Goal: Information Seeking & Learning: Find specific fact

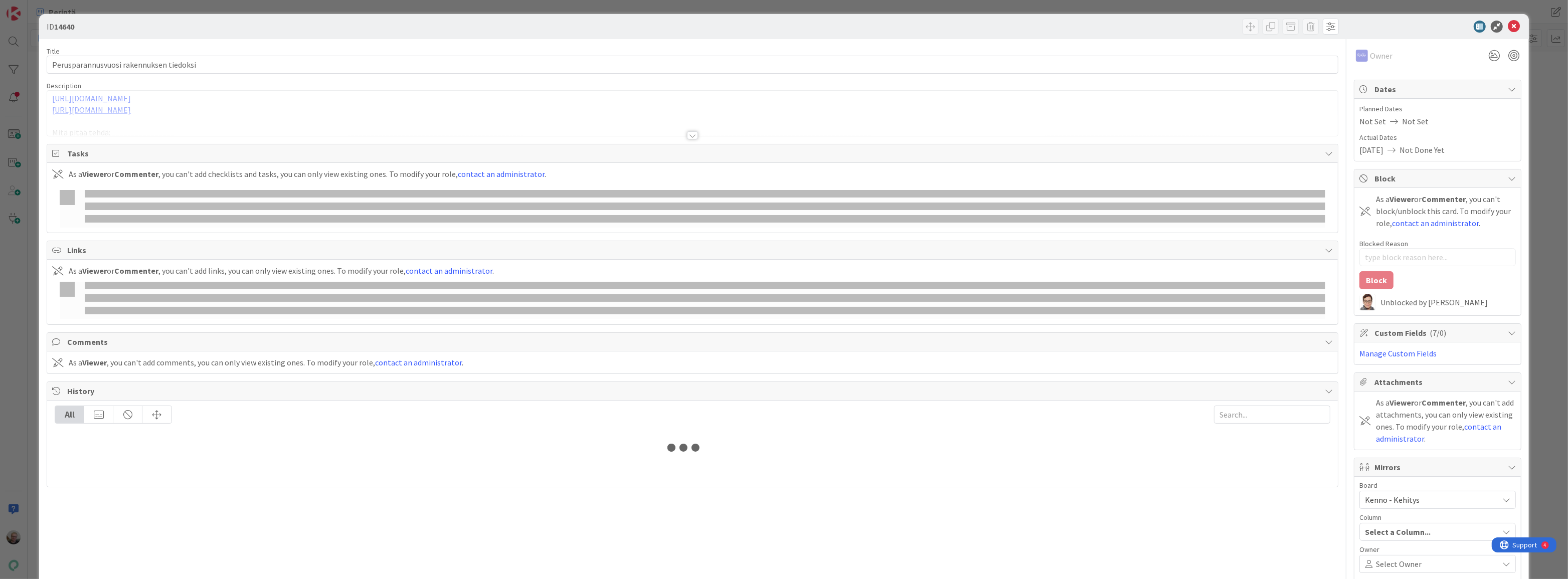
type input "19643"
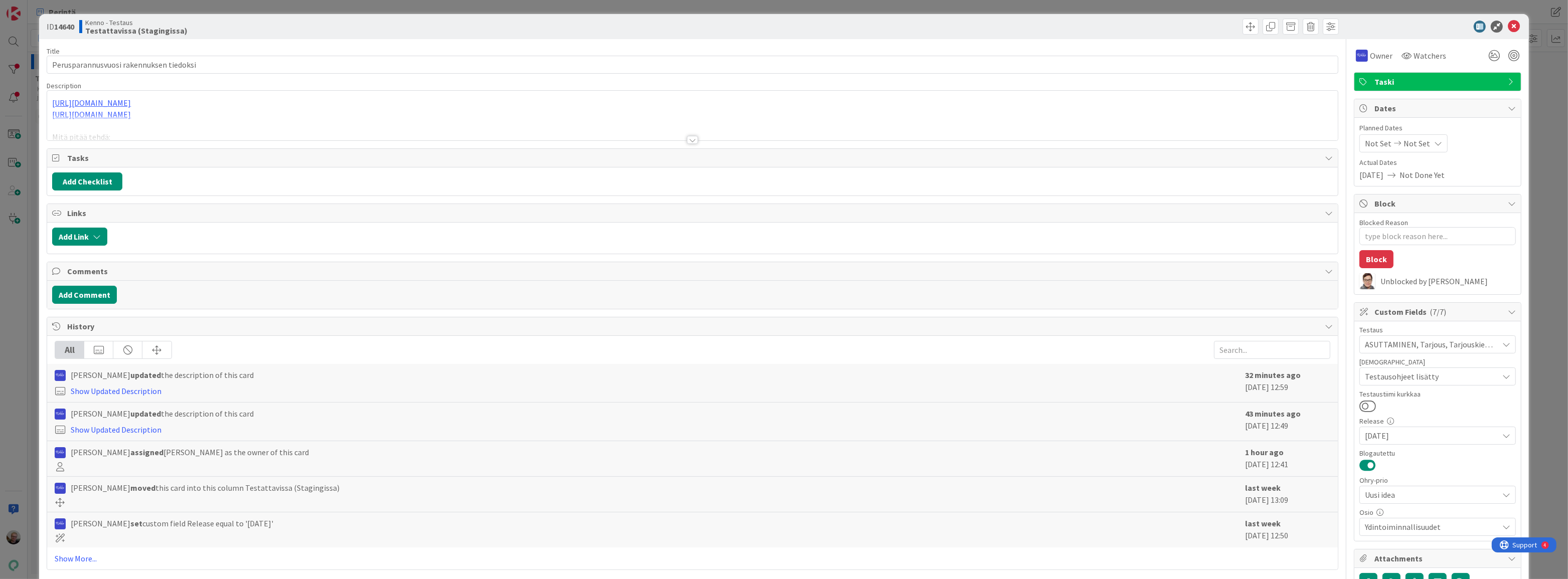
click at [460, 134] on div at bounding box center [692, 128] width 1290 height 26
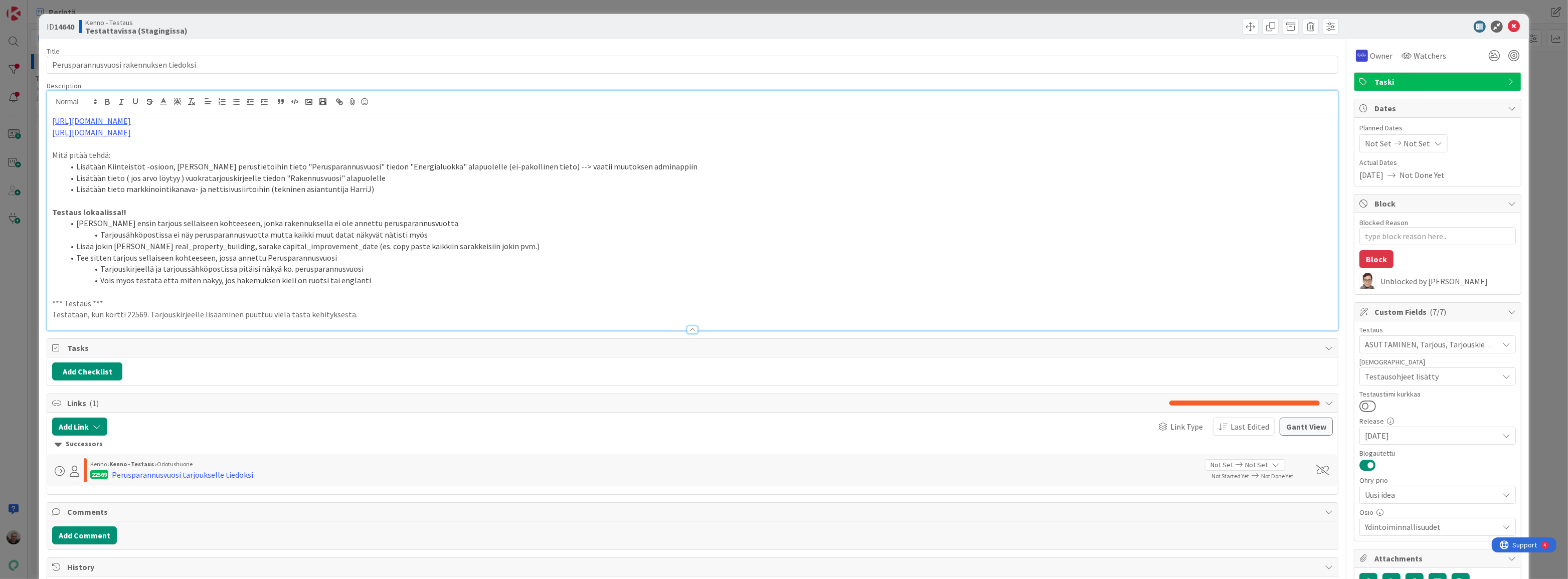
type textarea "x"
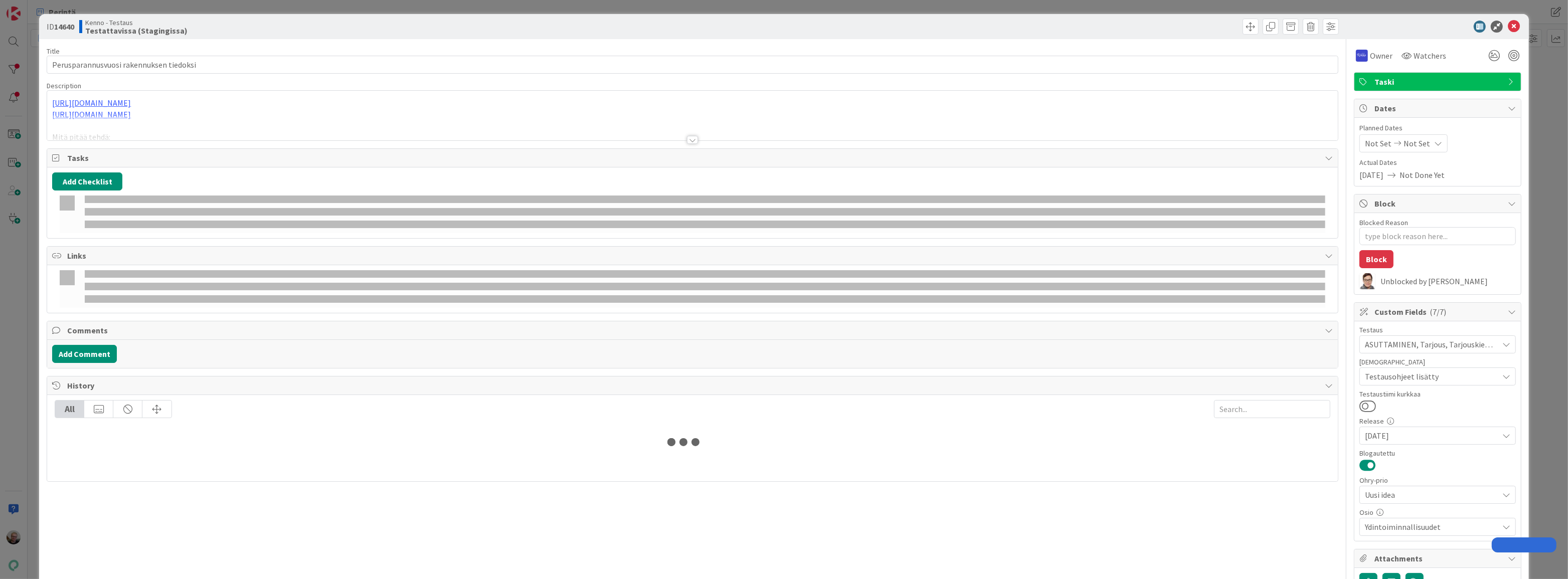
type input "19643"
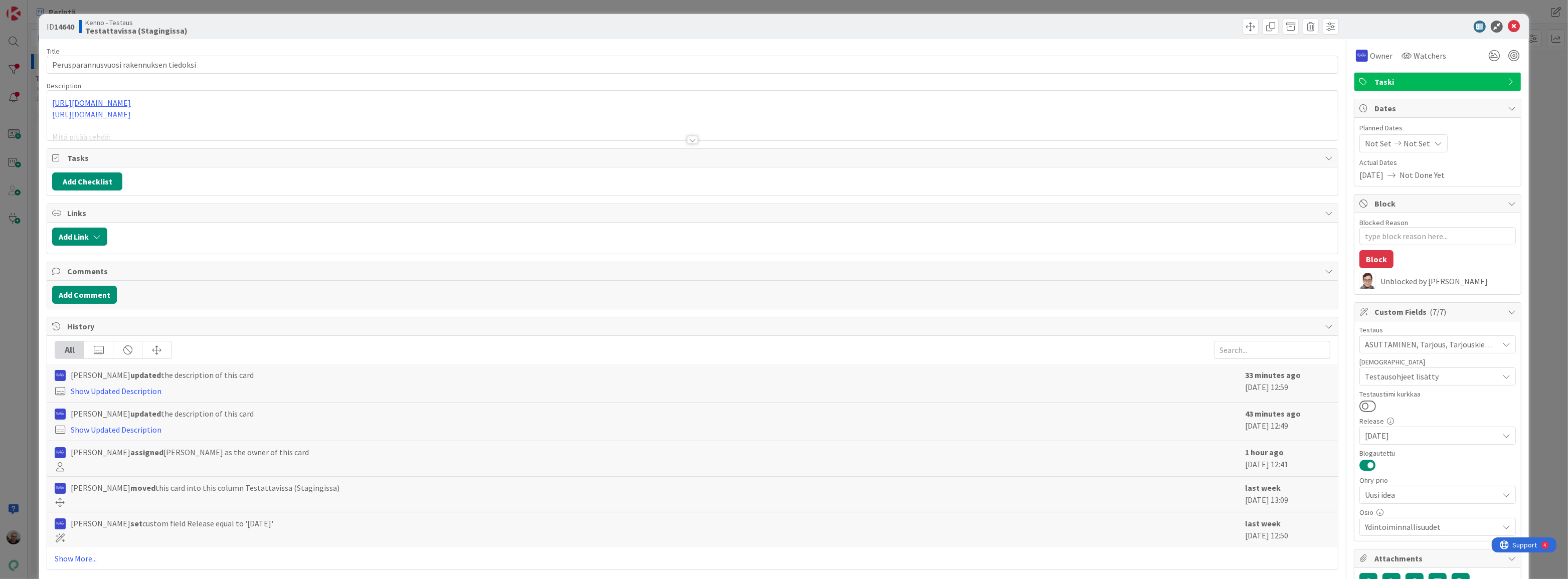
drag, startPoint x: 256, startPoint y: 108, endPoint x: 236, endPoint y: 108, distance: 20.0
click at [256, 109] on p "[URL][DOMAIN_NAME]" at bounding box center [693, 114] width 1281 height 12
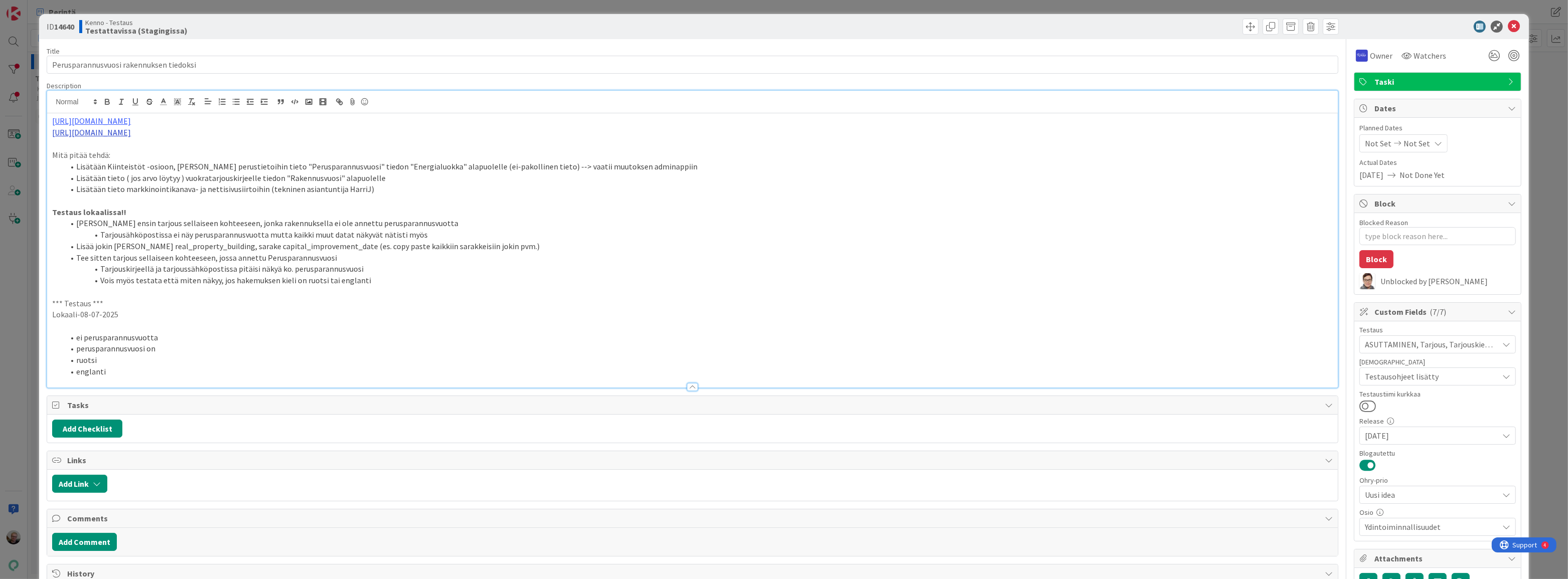
click at [131, 132] on link "[URL][DOMAIN_NAME]" at bounding box center [91, 132] width 79 height 10
click at [130, 154] on link "[URL][DOMAIN_NAME]" at bounding box center [103, 152] width 69 height 13
click at [131, 122] on link "[URL][DOMAIN_NAME]" at bounding box center [91, 121] width 79 height 10
click at [127, 139] on link "https://github.com/pandiafi/kenno/pull/7780:" at bounding box center [104, 140] width 71 height 13
click at [284, 122] on p "[URL][DOMAIN_NAME]" at bounding box center [693, 121] width 1281 height 12
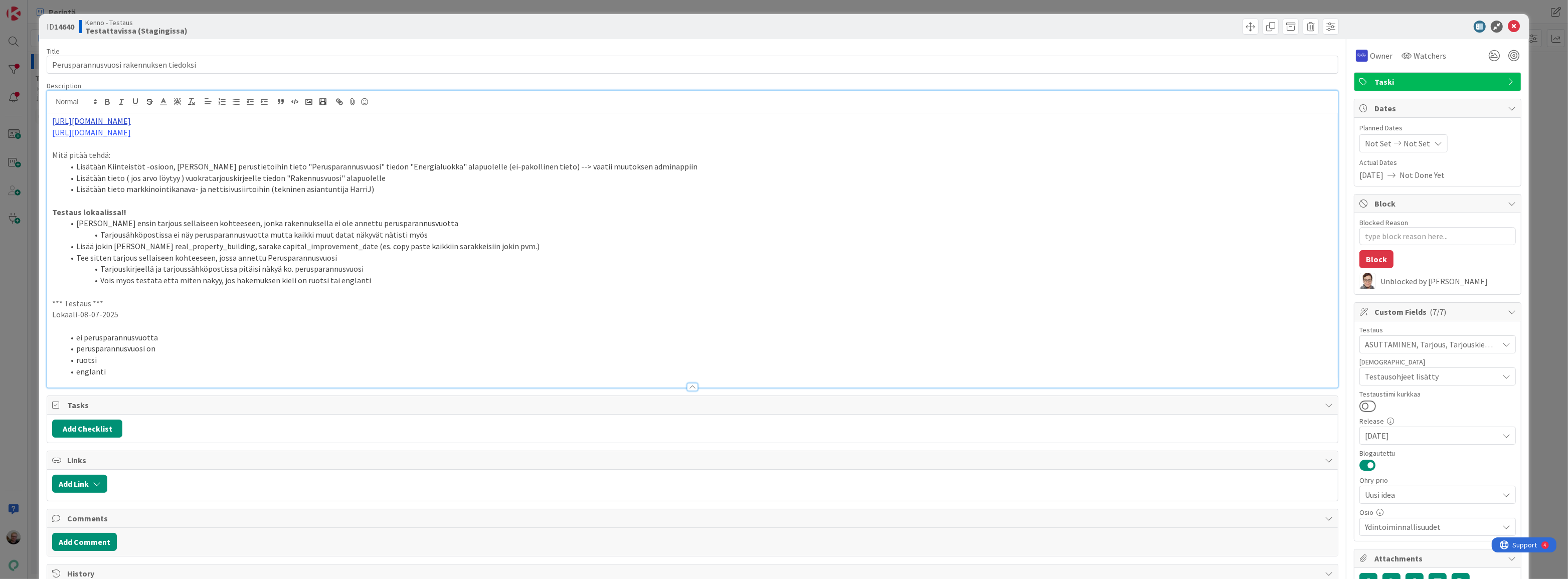
click at [130, 118] on link "[URL][DOMAIN_NAME]" at bounding box center [91, 121] width 79 height 10
click at [121, 136] on link "https://github.com/pandiafi/kenno/pull/7780:" at bounding box center [104, 140] width 71 height 13
click at [266, 138] on div "https://github.com/pandiafi/kenno/pull/7780 https://github.com/pandiafi/kenno/p…" at bounding box center [692, 250] width 1290 height 275
drag, startPoint x: 207, startPoint y: 133, endPoint x: 121, endPoint y: 136, distance: 86.1
click at [121, 136] on p "[URL][DOMAIN_NAME]" at bounding box center [693, 132] width 1281 height 12
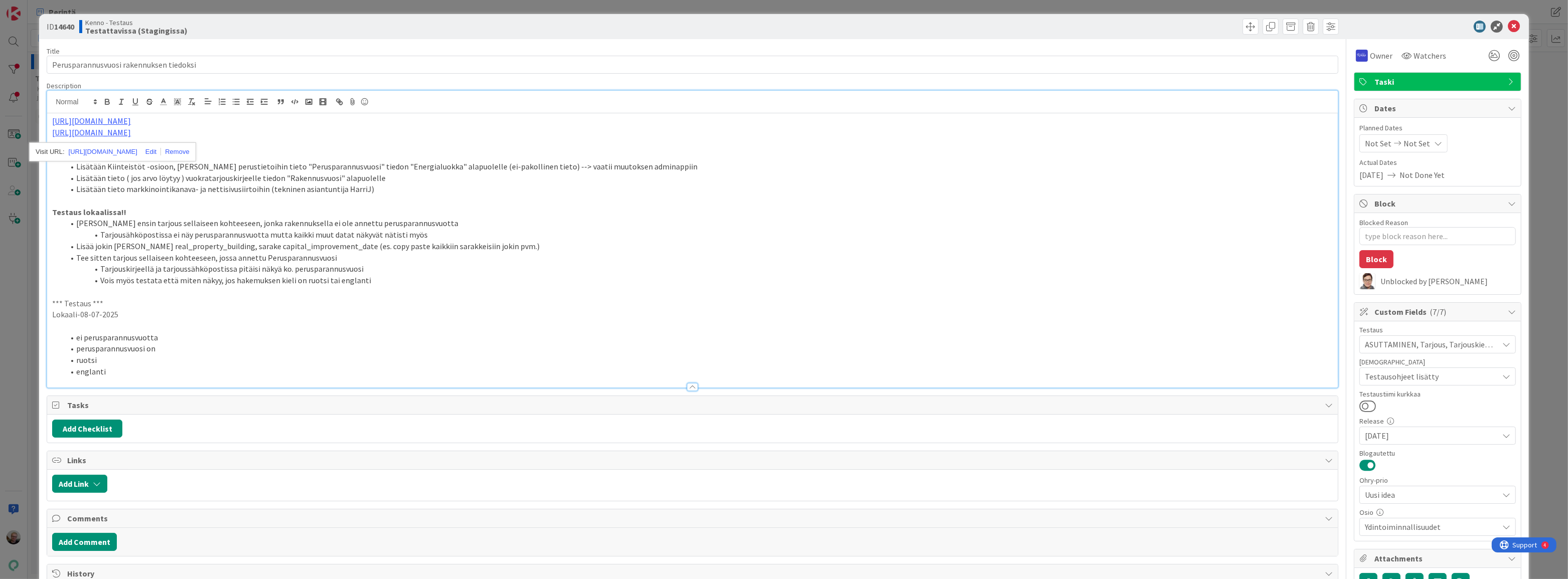
click at [206, 132] on p "[URL][DOMAIN_NAME]" at bounding box center [693, 132] width 1281 height 12
drag, startPoint x: 206, startPoint y: 132, endPoint x: 52, endPoint y: 127, distance: 154.1
click at [52, 127] on p "[URL][DOMAIN_NAME]" at bounding box center [693, 132] width 1281 height 12
copy link "[URL][DOMAIN_NAME]"
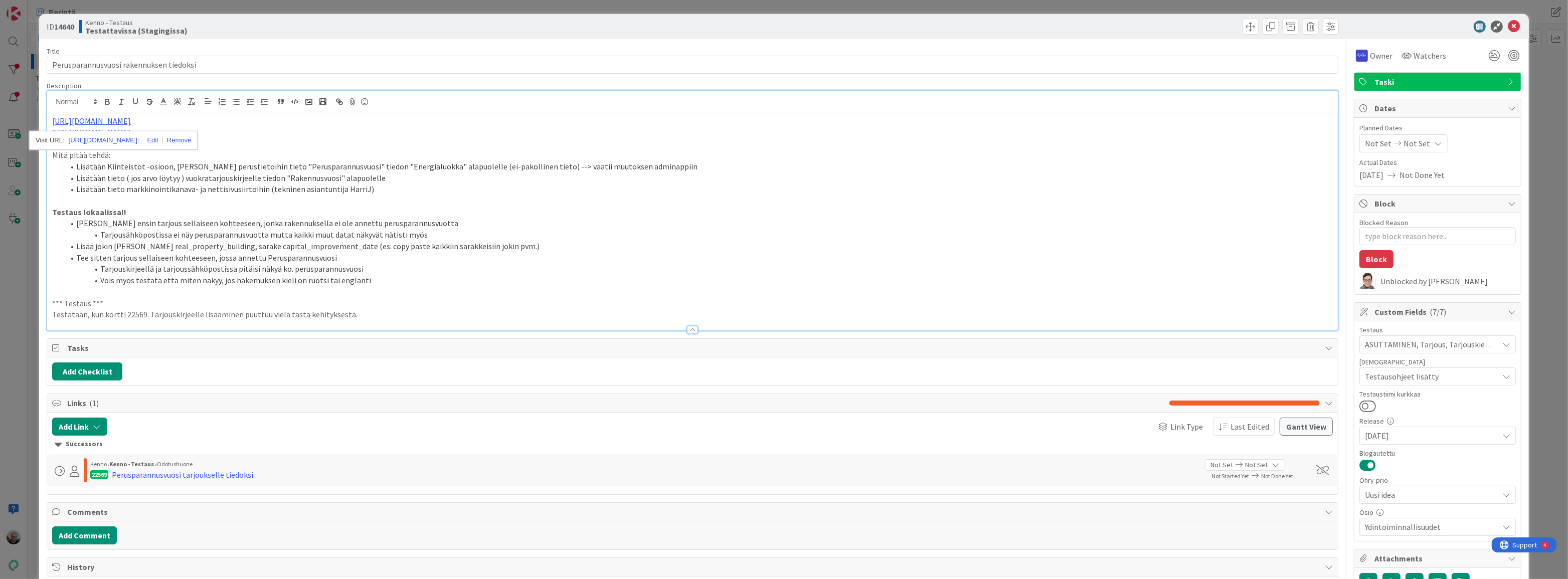
type textarea "x"
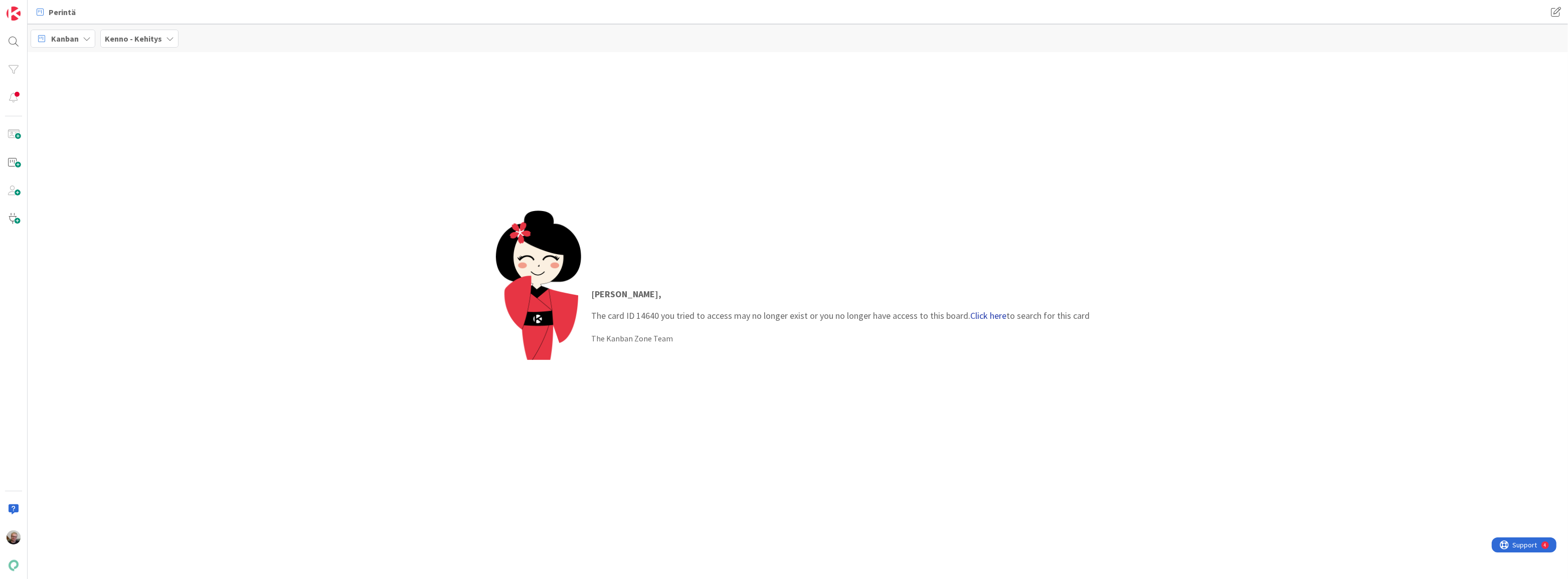
click at [1001, 315] on link "Click here" at bounding box center [988, 315] width 36 height 12
click at [96, 89] on span "Perusparannusvuosi rakennuksen tiedoksi" at bounding box center [134, 88] width 127 height 9
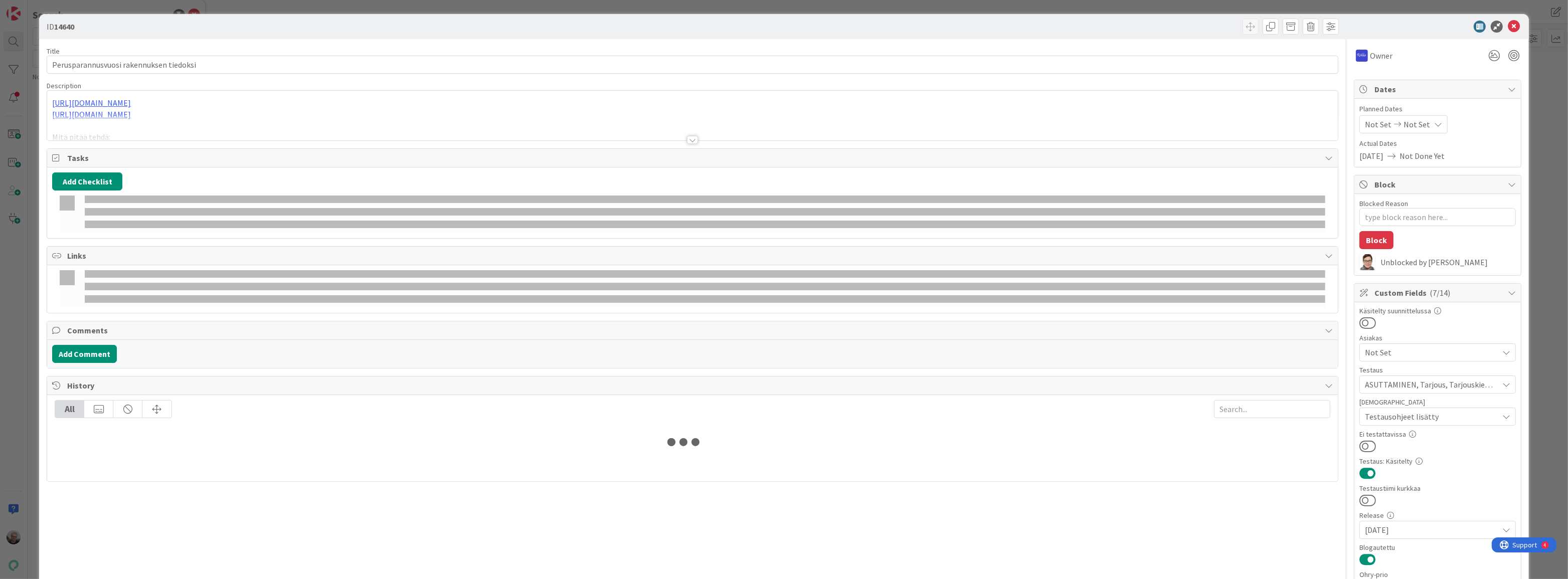
type textarea "x"
type input "19643"
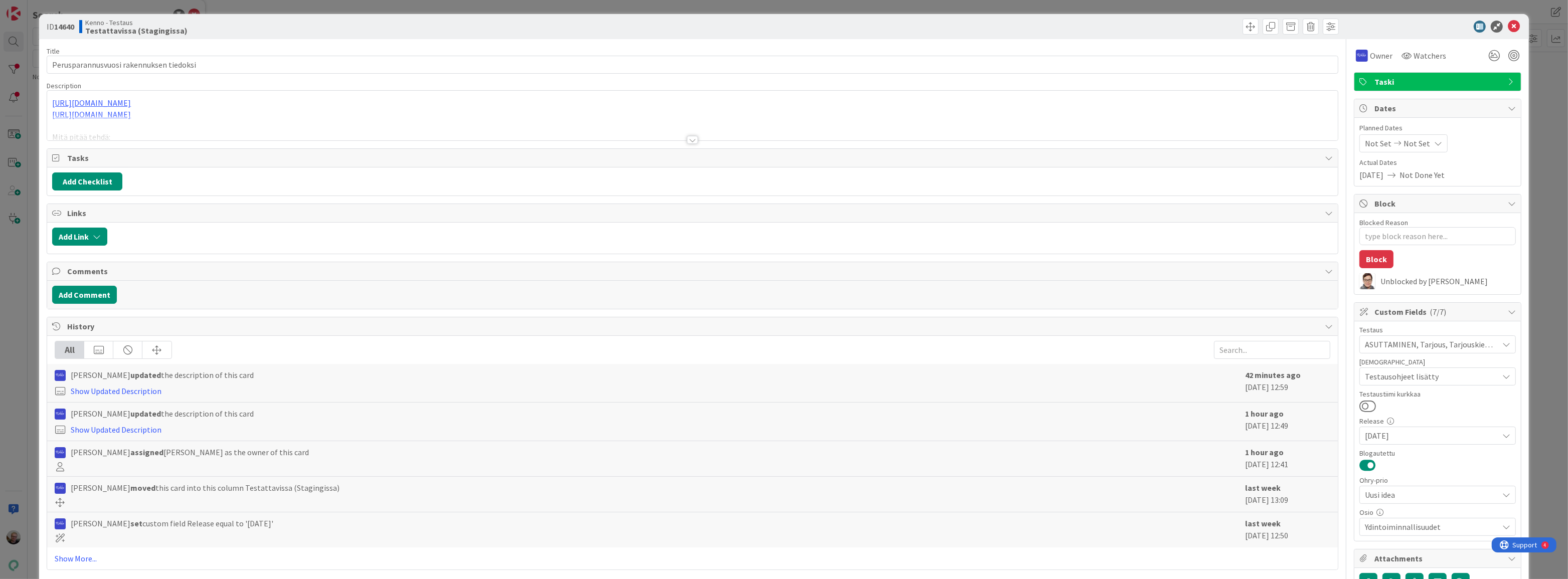
click at [357, 100] on div "https://github.com/pandiafi/kenno/pull/7780 https://github.com/pandiafi/kenno/p…" at bounding box center [692, 116] width 1290 height 50
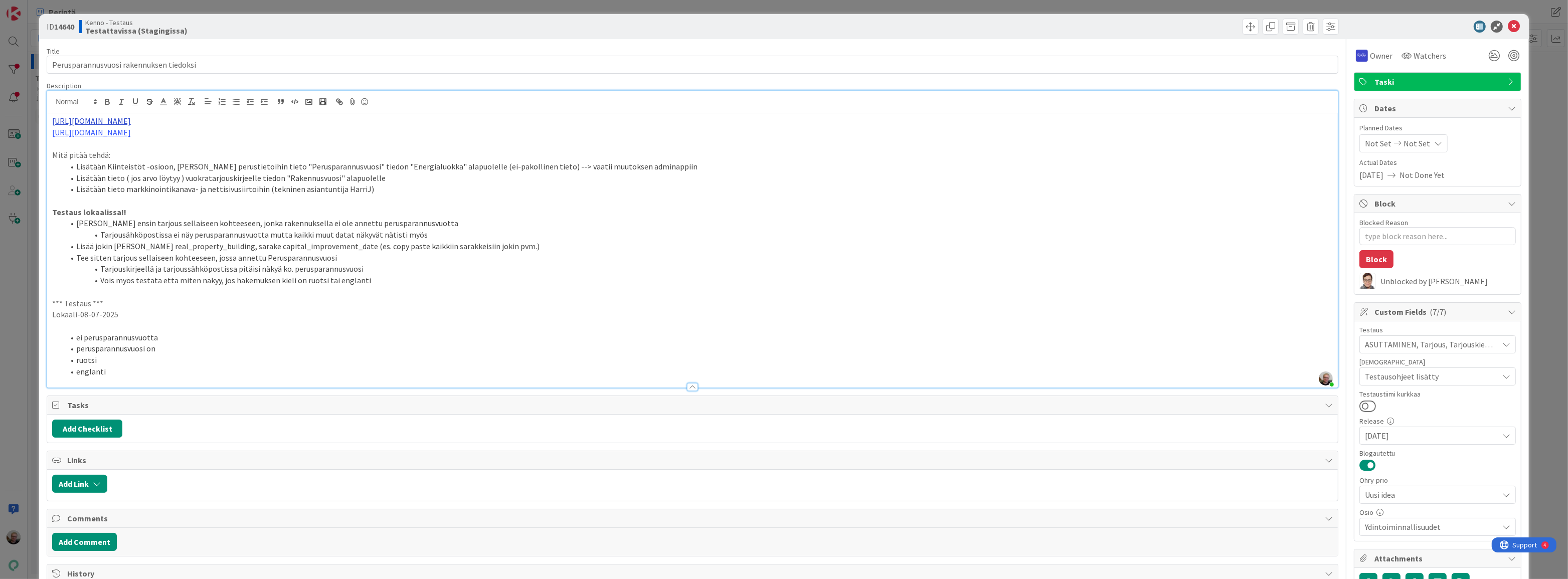
click at [118, 118] on link "[URL][DOMAIN_NAME]" at bounding box center [91, 121] width 79 height 10
click at [405, 187] on li "Lisätään tieto markkinointikanava- ja nettisivusiirtoihin (tekninen asiantuntij…" at bounding box center [698, 189] width 1269 height 12
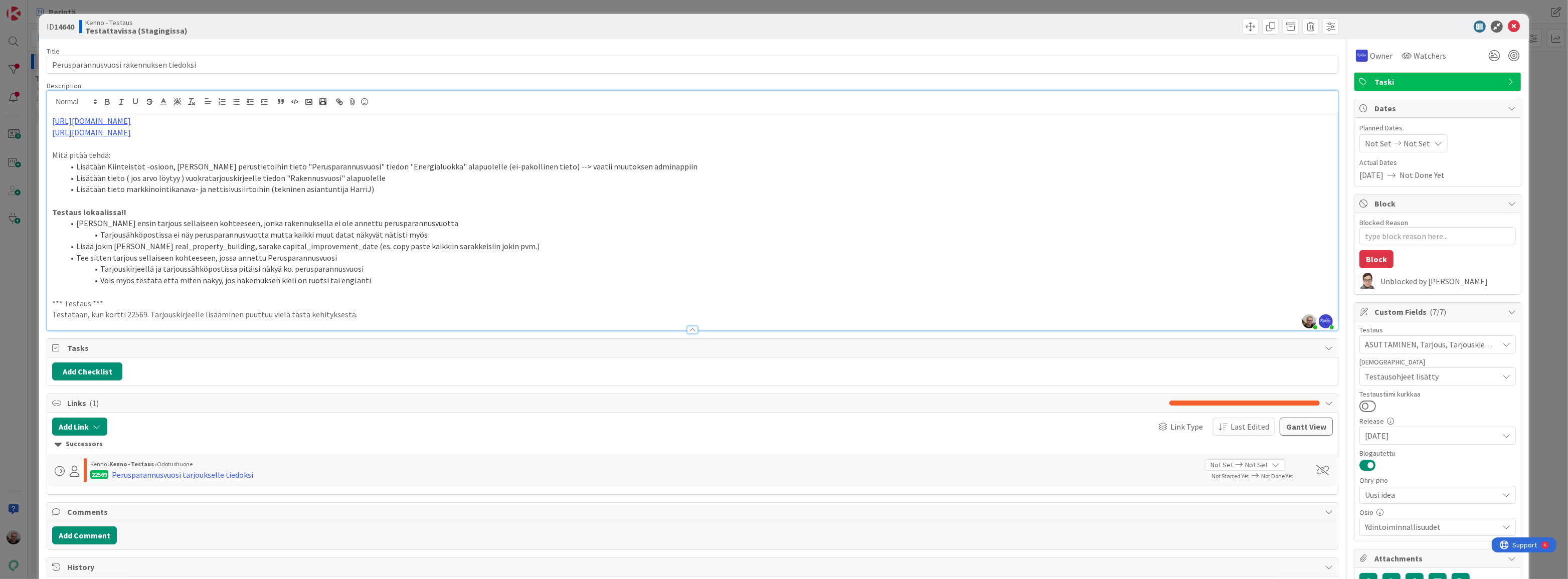
type textarea "x"
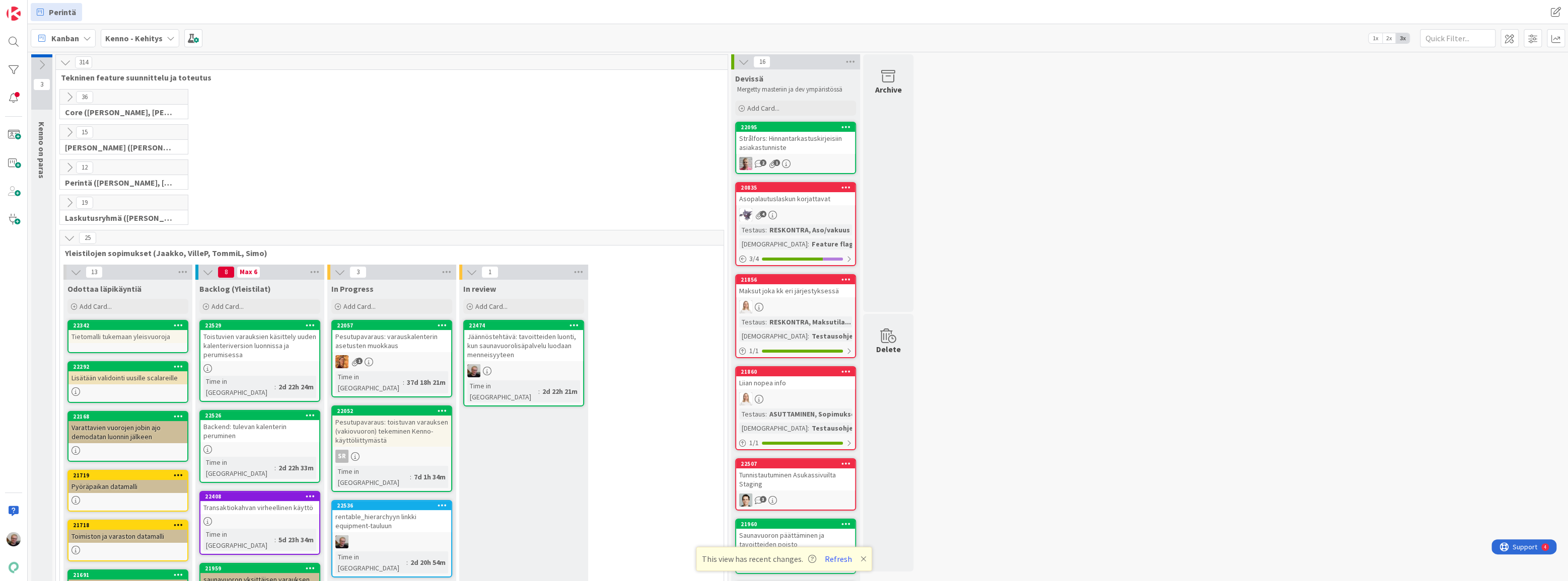
scroll to position [79, 0]
